Goal: Information Seeking & Learning: Find contact information

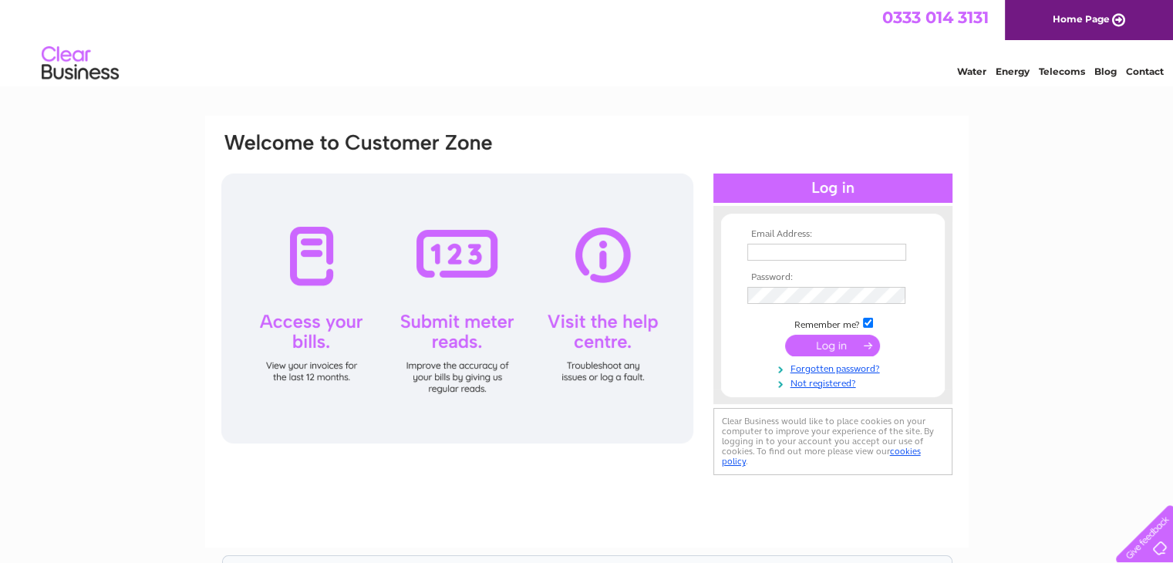
click at [1146, 71] on link "Contact" at bounding box center [1145, 72] width 38 height 12
click at [782, 251] on input "text" at bounding box center [826, 252] width 159 height 17
type input "franjackson1@btinternet.com"
click at [830, 348] on input "submit" at bounding box center [832, 346] width 95 height 22
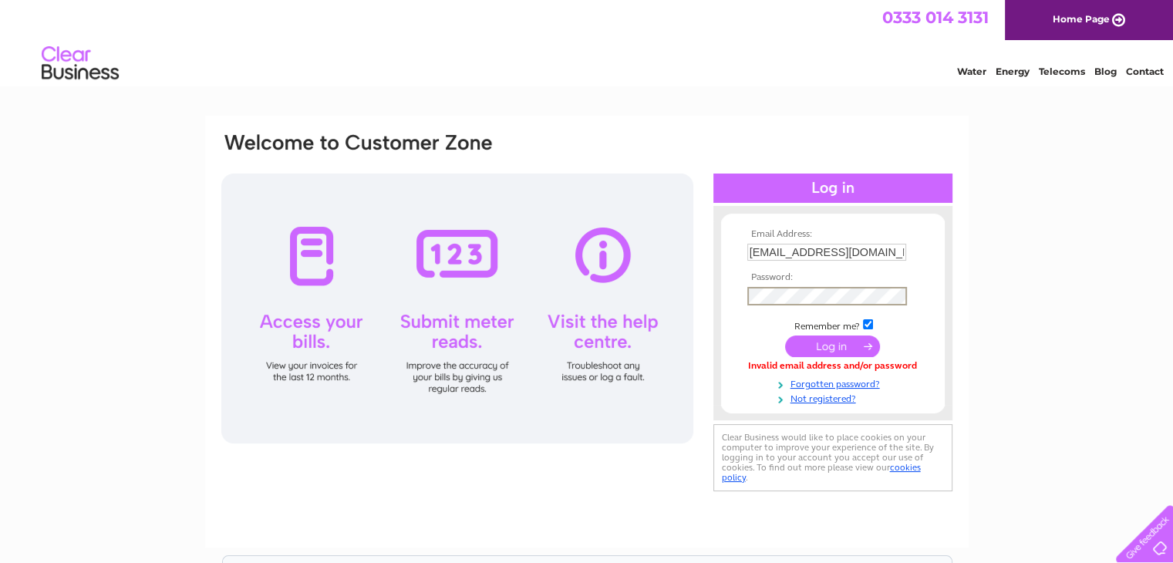
click at [823, 342] on input "submit" at bounding box center [832, 346] width 95 height 22
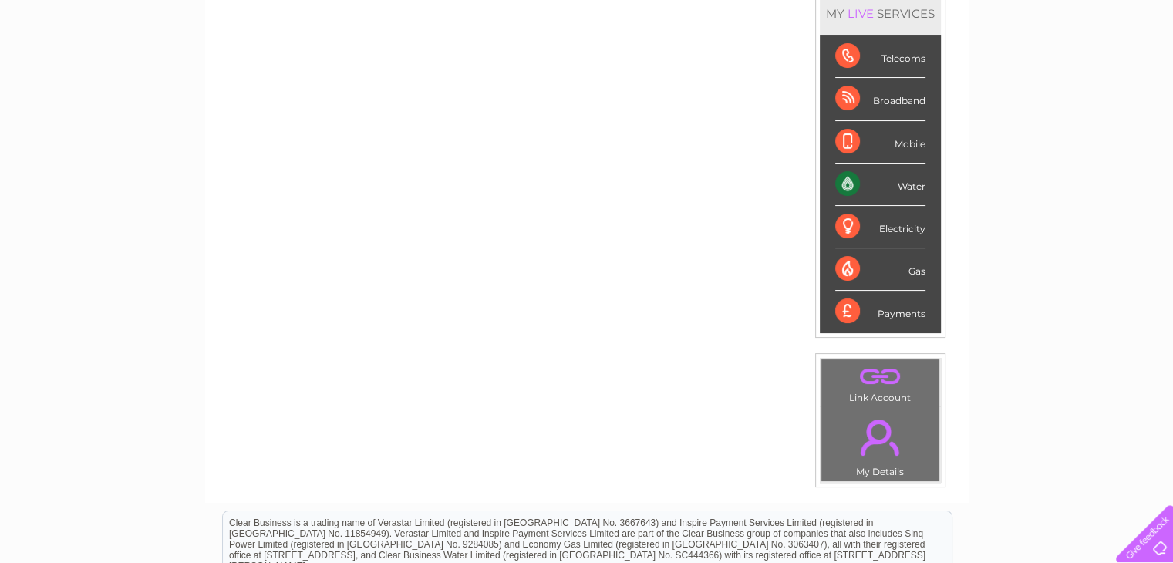
scroll to position [154, 0]
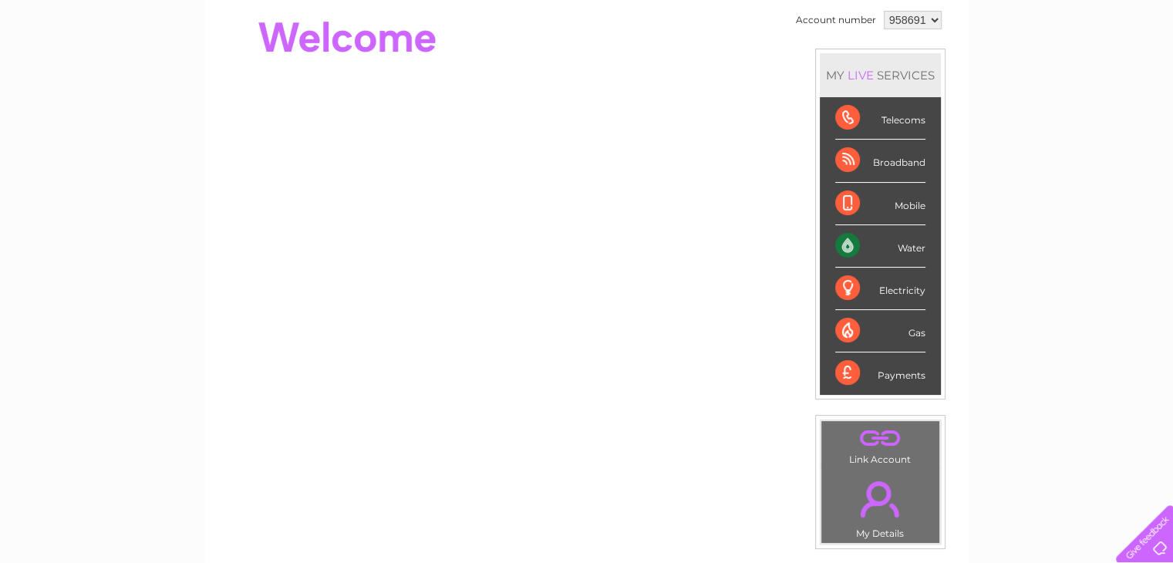
click at [899, 243] on div "Water" at bounding box center [880, 246] width 90 height 42
click at [888, 254] on div "Water" at bounding box center [880, 246] width 90 height 42
click at [856, 247] on div "Water" at bounding box center [880, 246] width 90 height 42
click at [845, 244] on div "Water" at bounding box center [880, 246] width 90 height 42
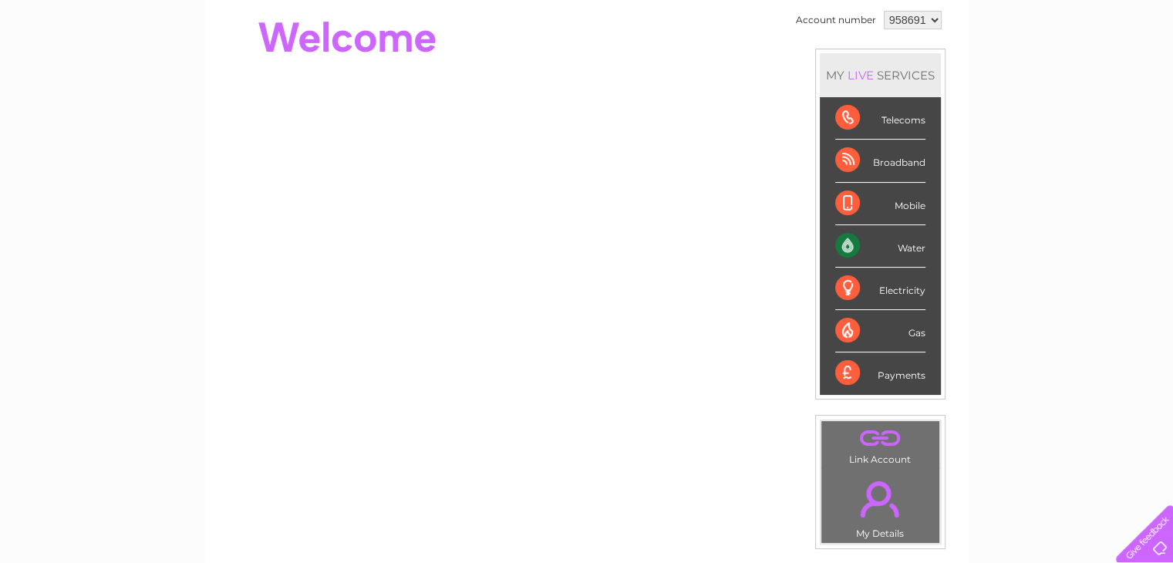
click at [910, 250] on div "Water" at bounding box center [880, 246] width 90 height 42
click at [848, 243] on div "Water" at bounding box center [880, 246] width 90 height 42
click at [908, 246] on div "Water" at bounding box center [880, 246] width 90 height 42
click at [907, 246] on div "Water" at bounding box center [880, 246] width 90 height 42
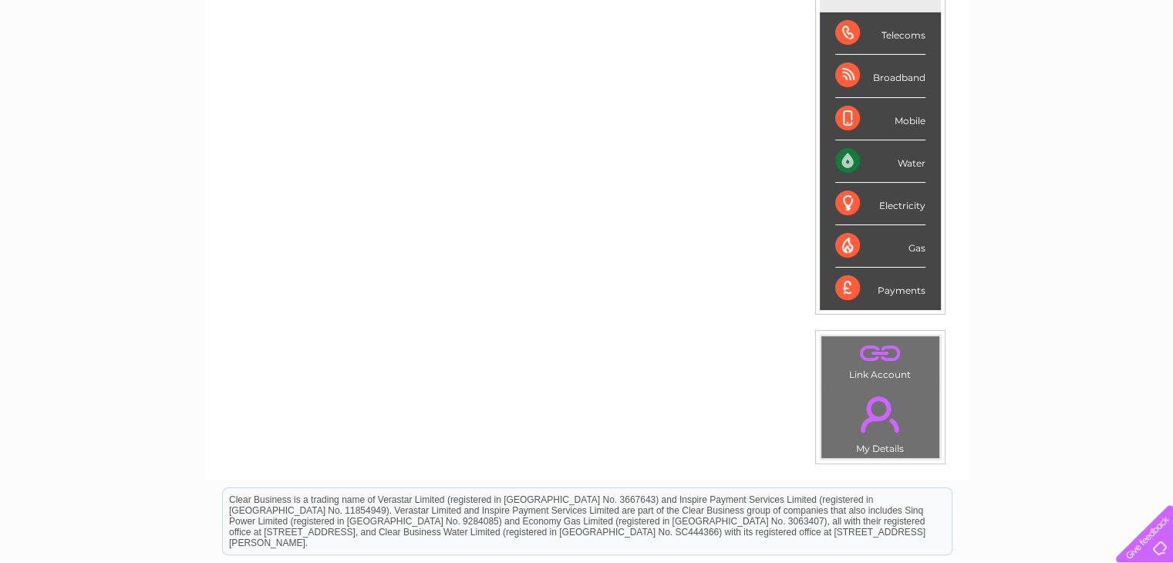
scroll to position [197, 0]
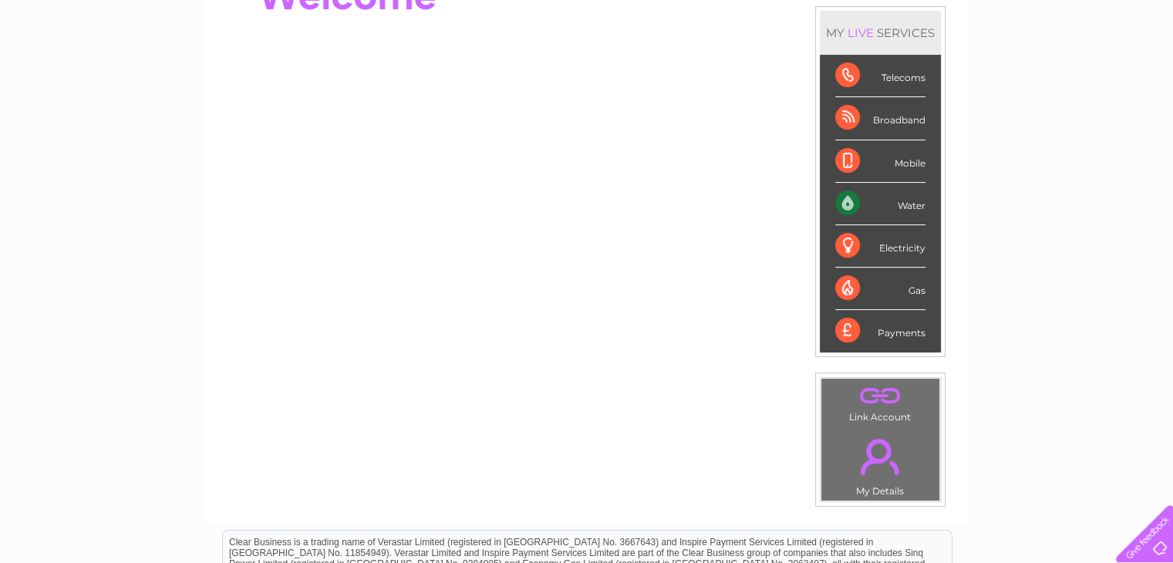
click at [889, 401] on link "." at bounding box center [880, 395] width 110 height 27
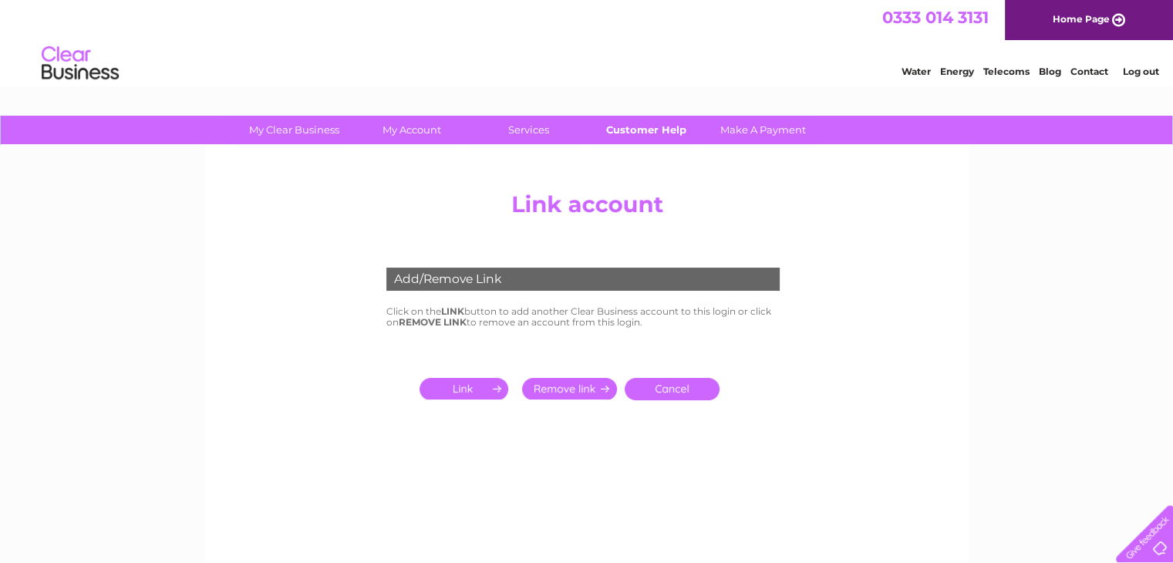
click at [617, 133] on link "Customer Help" at bounding box center [645, 130] width 127 height 29
